Goal: Task Accomplishment & Management: Manage account settings

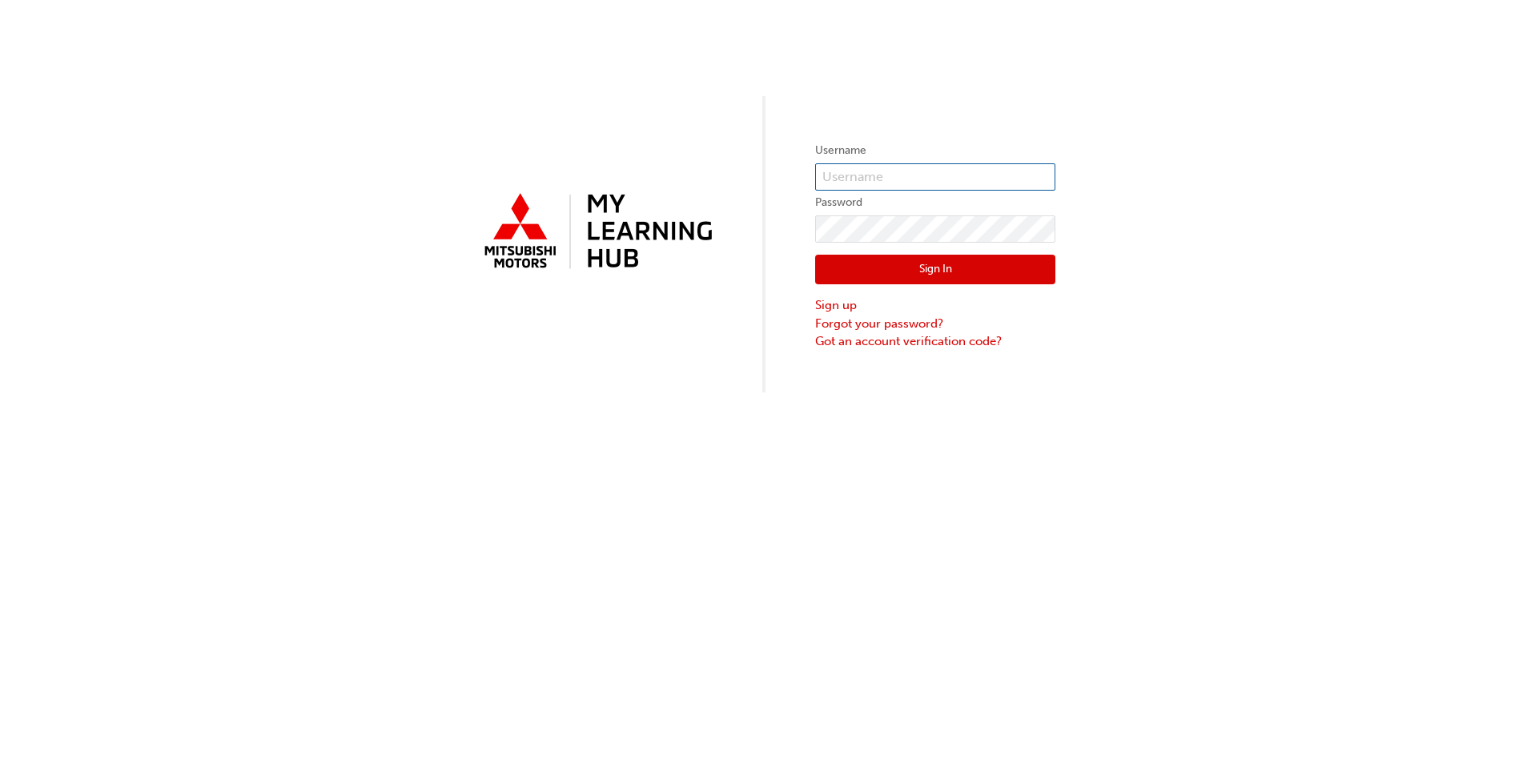
type input "[EMAIL_ADDRESS][DOMAIN_NAME]"
click at [935, 267] on button "Sign In" at bounding box center [935, 270] width 240 height 30
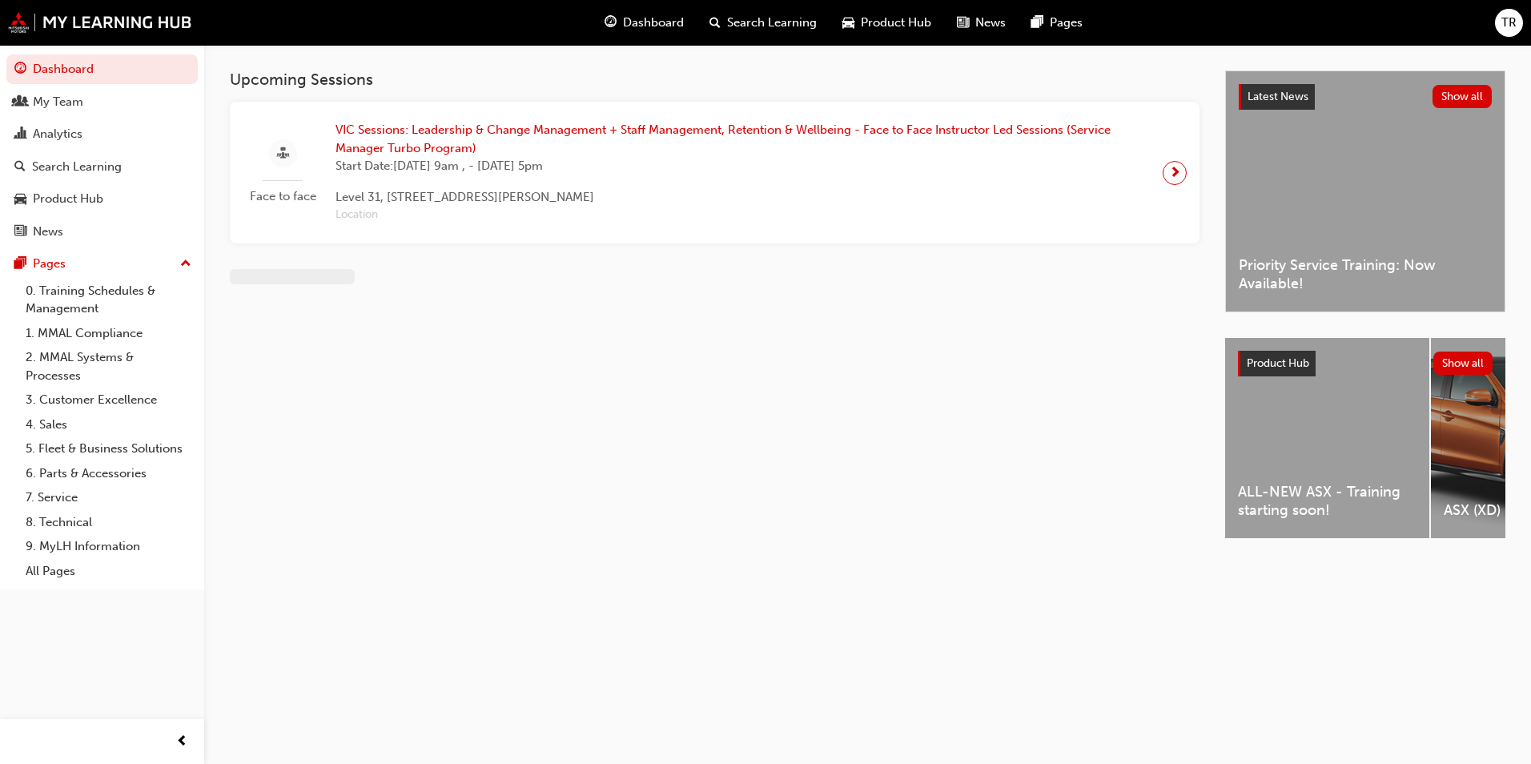
click at [524, 142] on span "VIC Sessions: Leadership & Change Management + Staff Management, Retention & We…" at bounding box center [743, 139] width 814 height 36
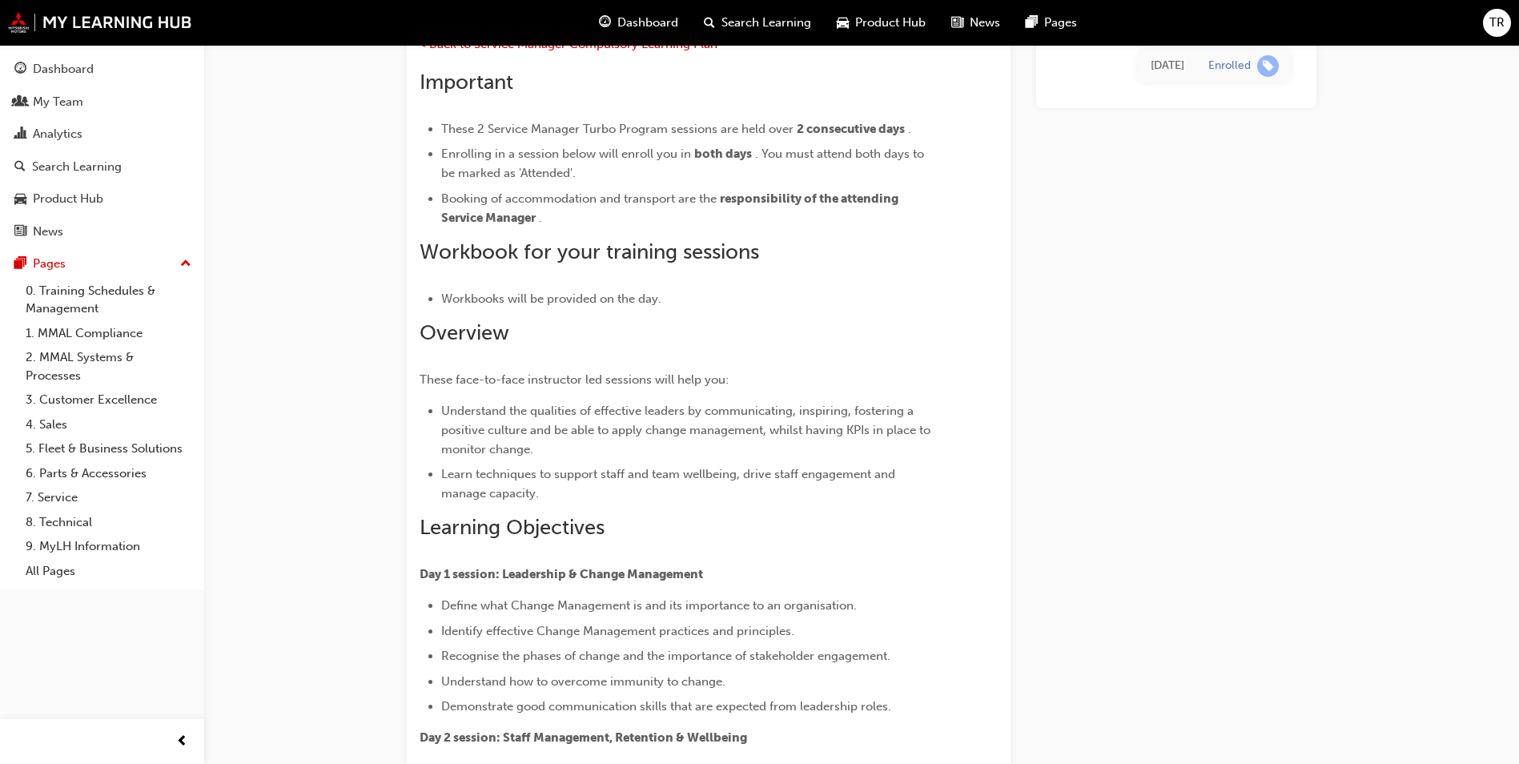
scroll to position [1938, 0]
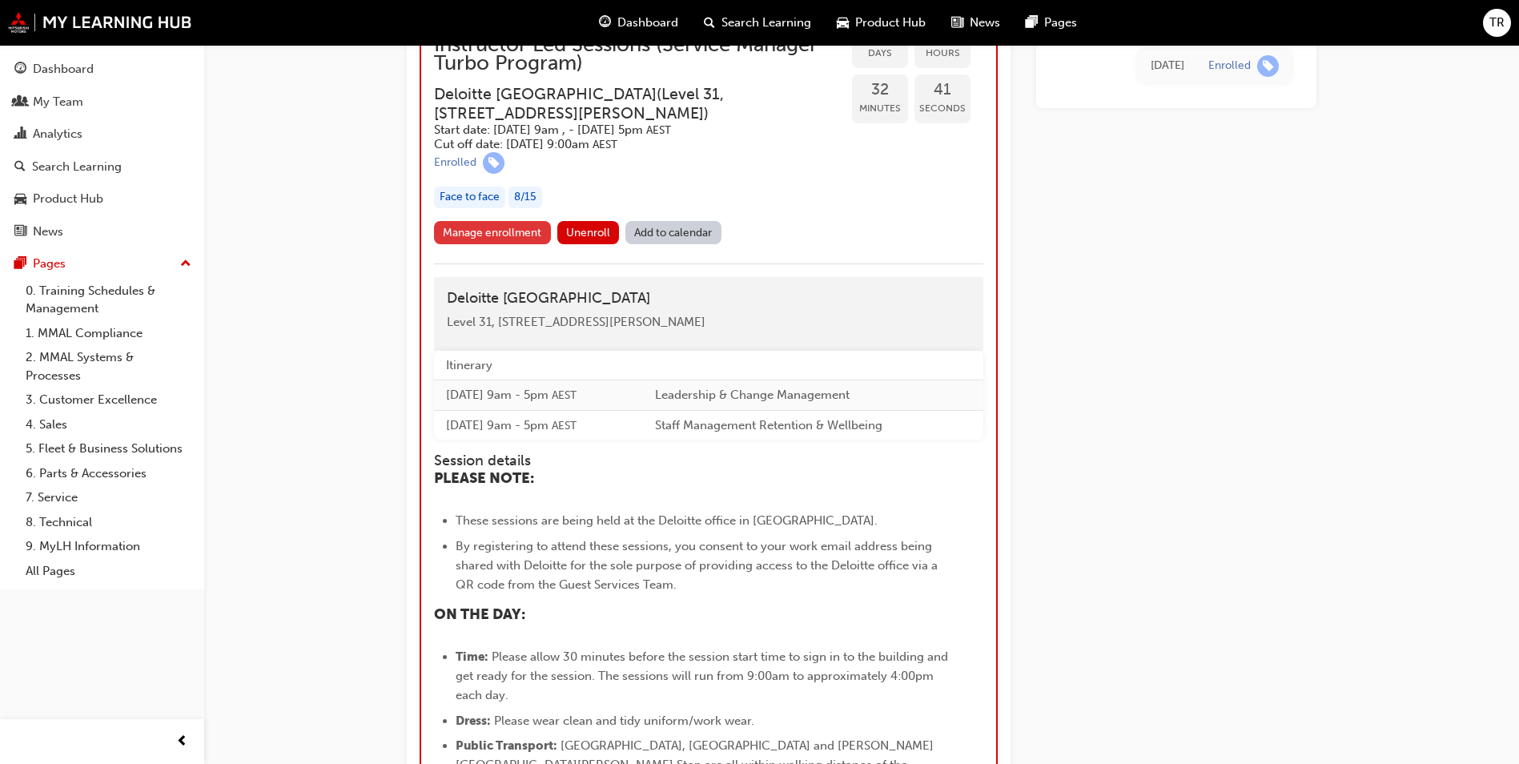
click at [506, 232] on link "Manage enrollment" at bounding box center [492, 232] width 117 height 23
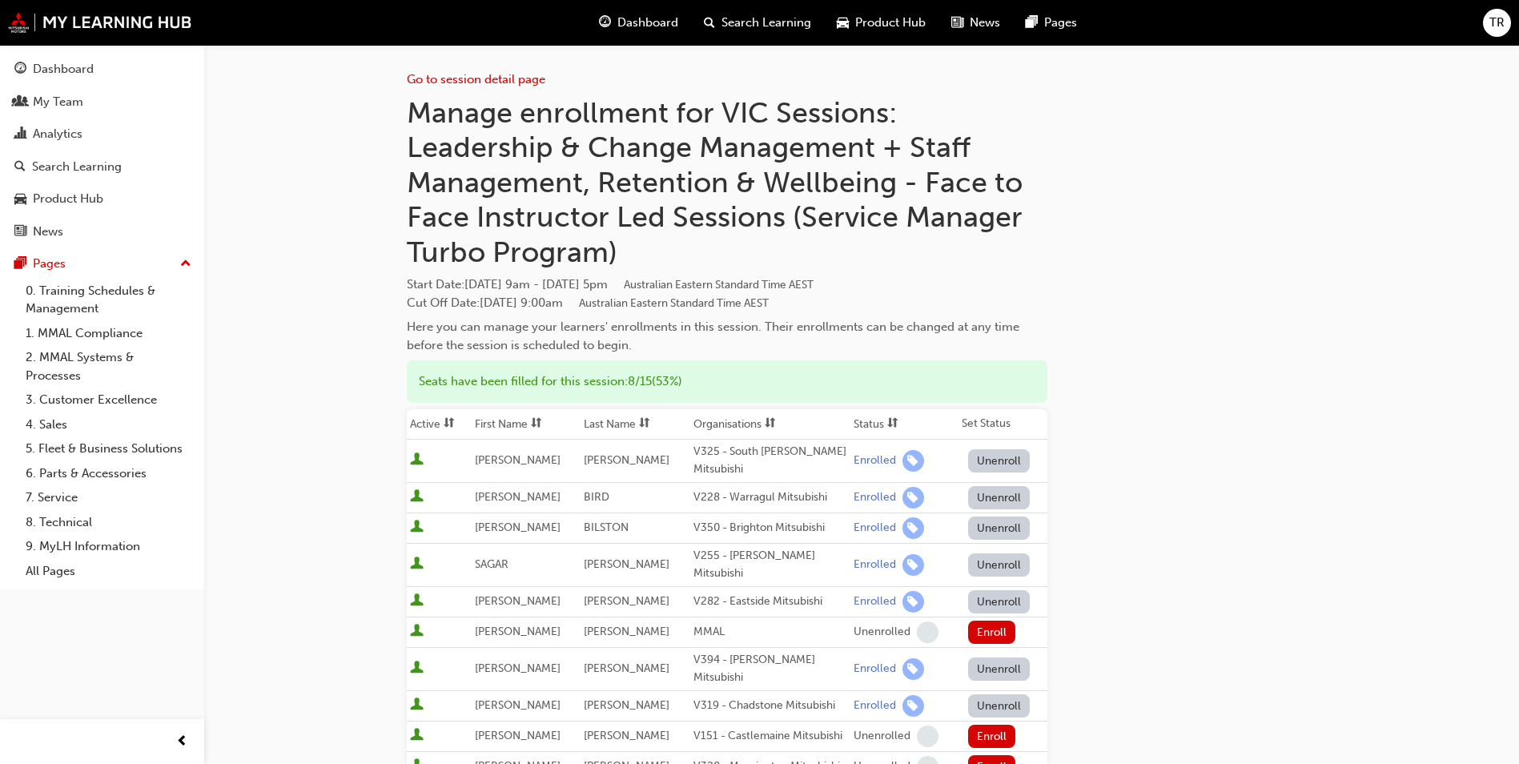
scroll to position [240, 0]
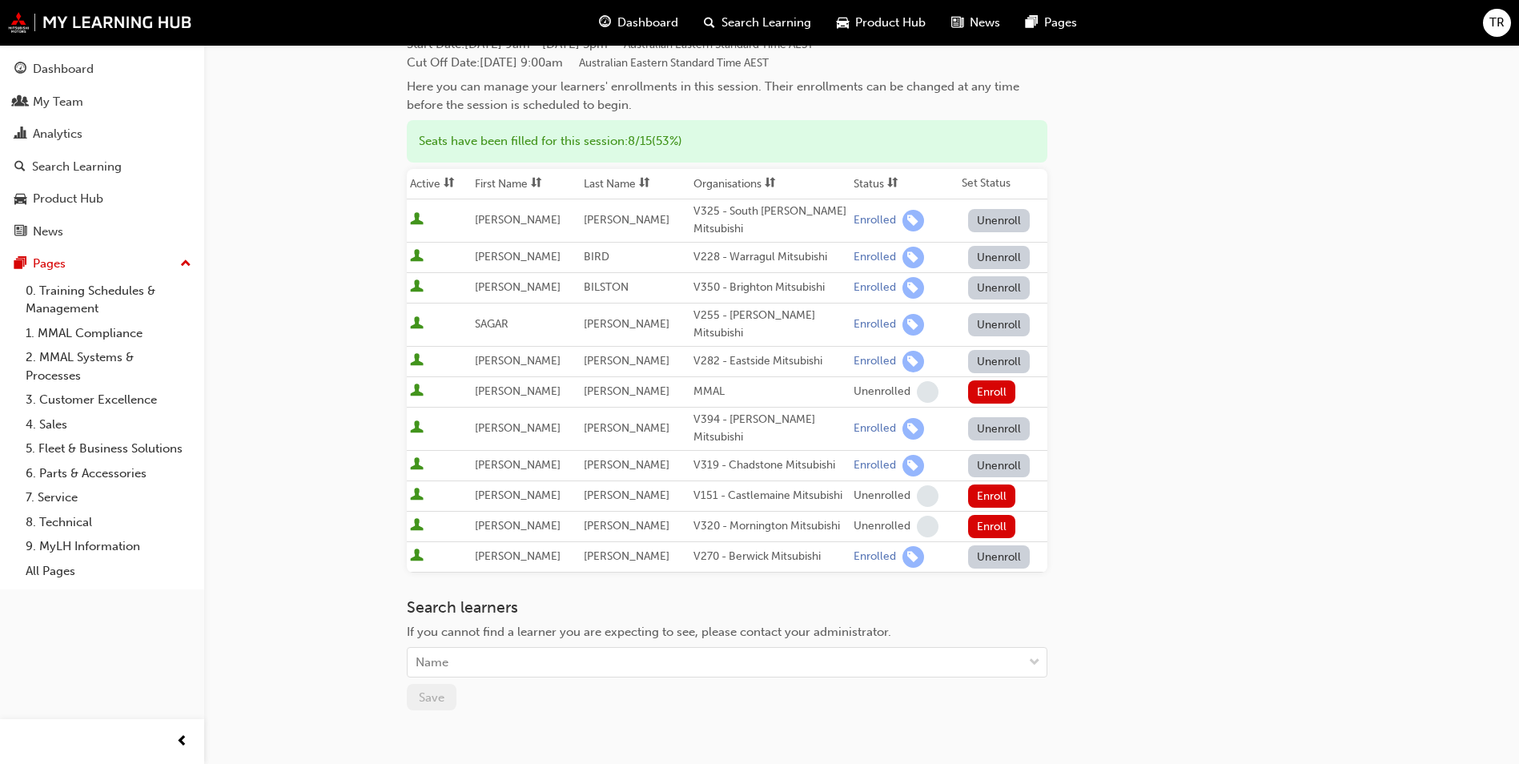
click at [324, 160] on div "Go to session detail page Manage enrollment for VIC Sessions: Leadership & Chan…" at bounding box center [759, 343] width 1519 height 1166
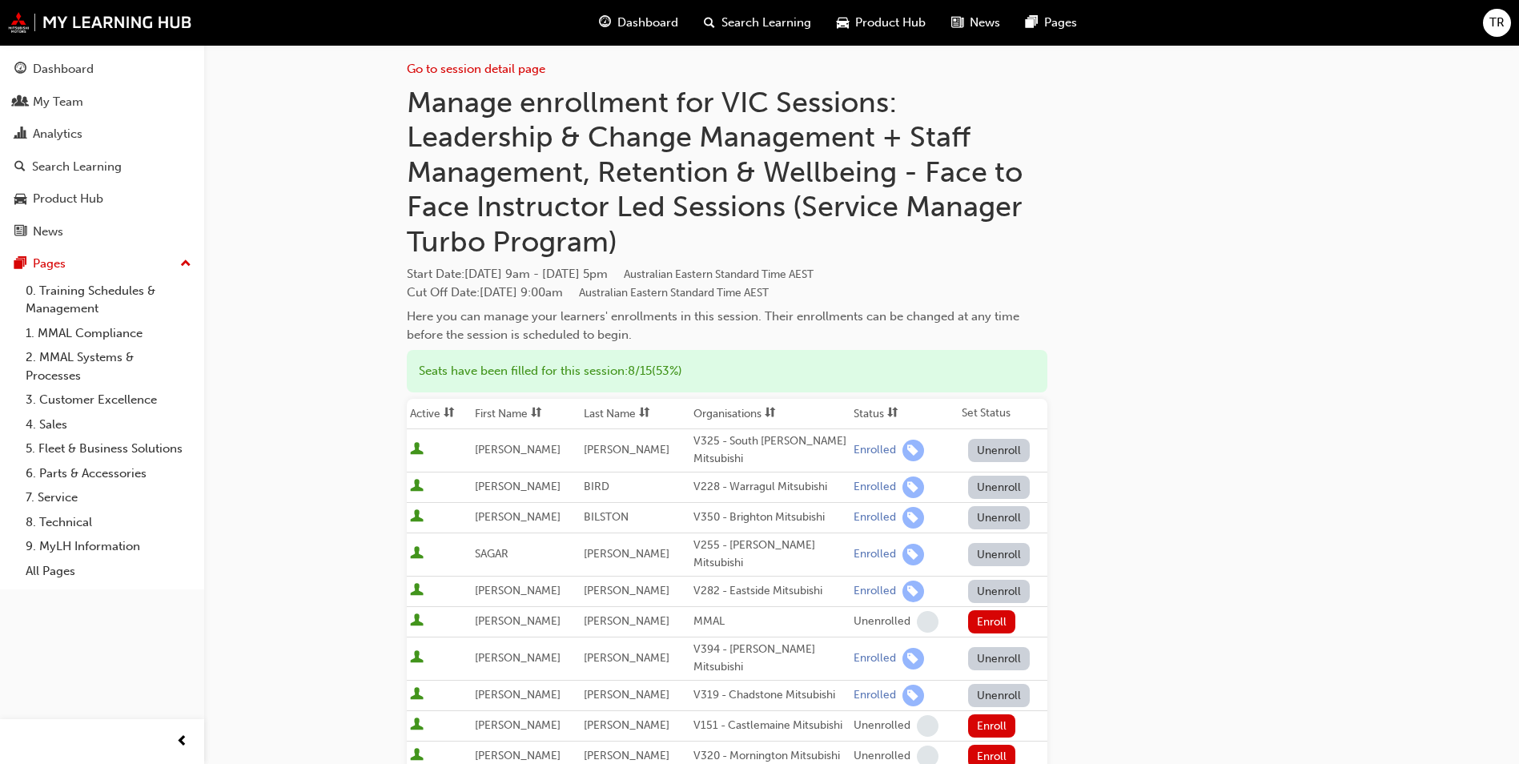
scroll to position [0, 0]
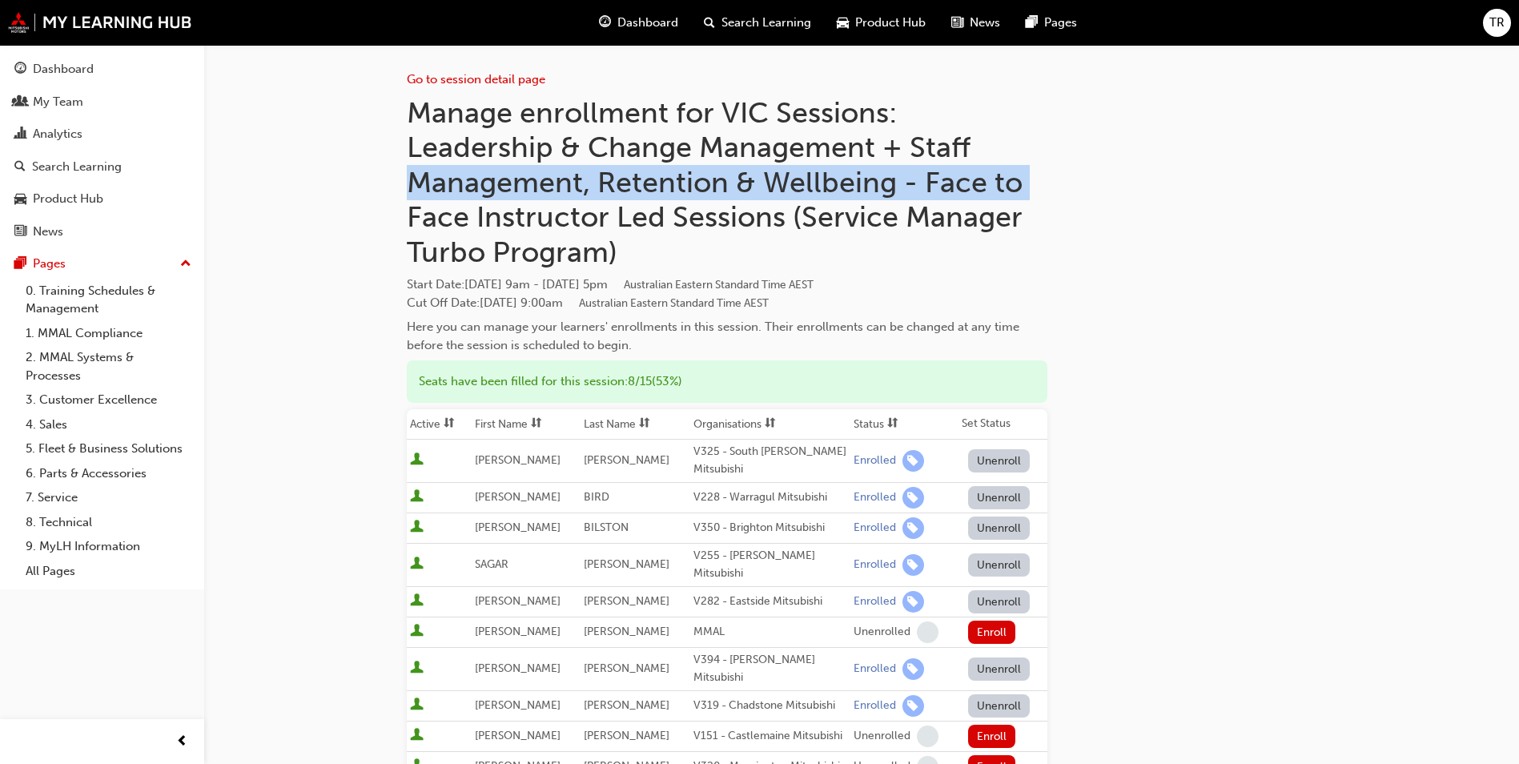
click at [322, 198] on div "Go to session detail page Manage enrollment for VIC Sessions: Leadership & Chan…" at bounding box center [759, 583] width 1519 height 1166
click at [30, 98] on div "My Team" at bounding box center [101, 102] width 175 height 20
